Goal: Navigation & Orientation: Find specific page/section

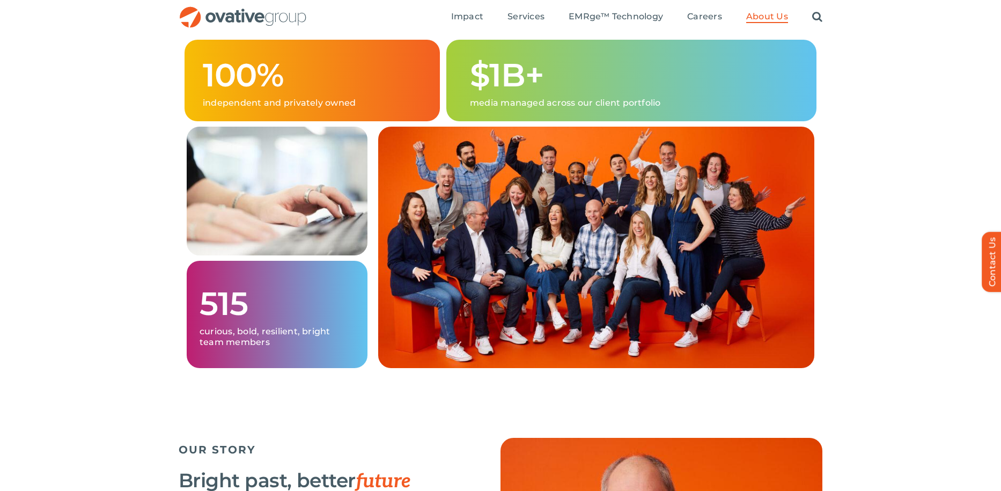
scroll to position [542, 0]
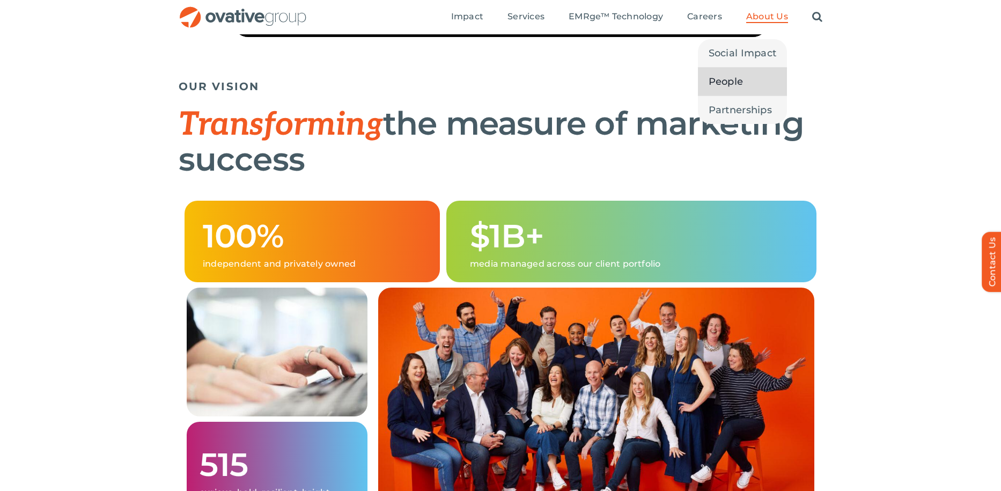
click at [741, 83] on span "People" at bounding box center [726, 81] width 35 height 15
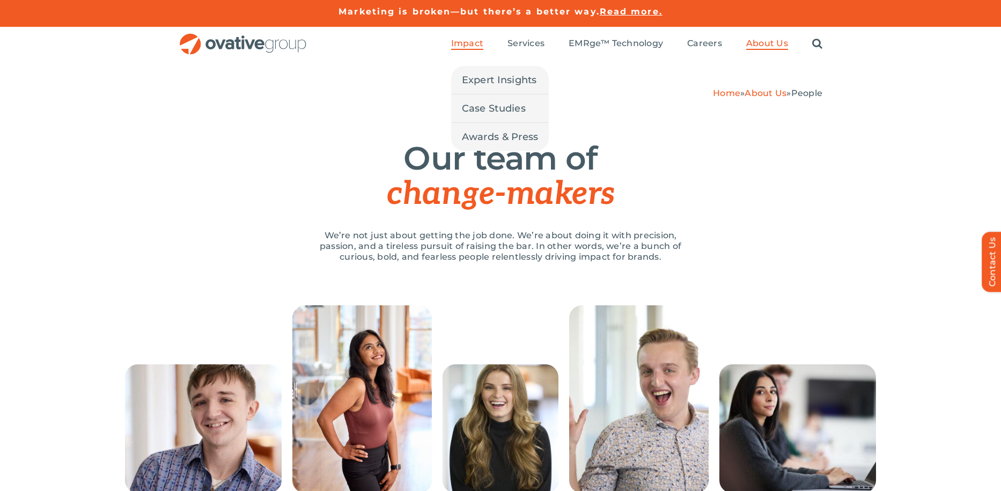
click at [464, 41] on span "Impact" at bounding box center [467, 43] width 32 height 11
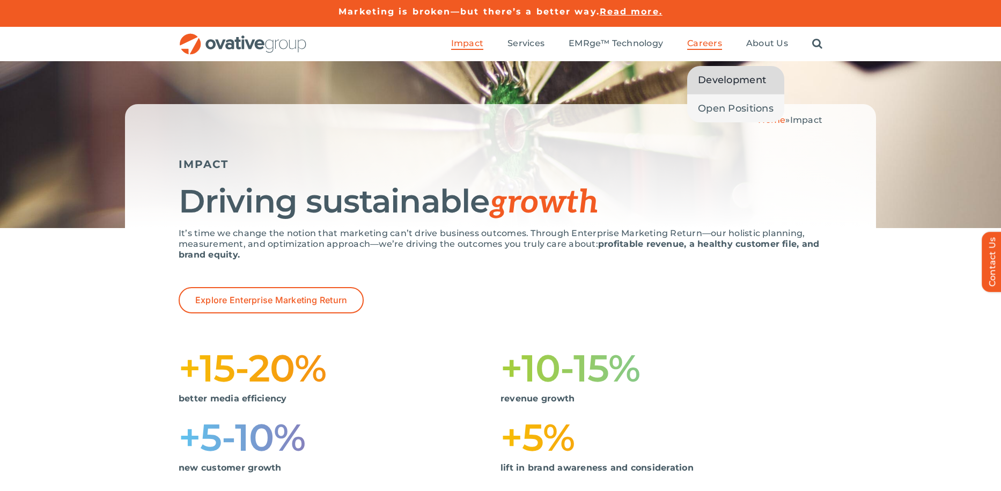
click at [718, 80] on span "Development" at bounding box center [732, 79] width 68 height 15
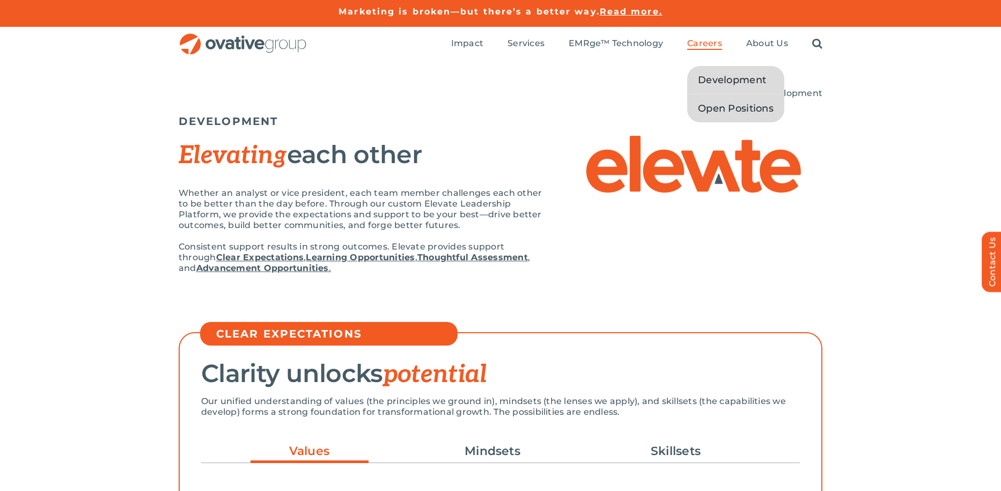
click at [724, 102] on span "Open Positions" at bounding box center [736, 108] width 76 height 15
